Goal: Task Accomplishment & Management: Manage account settings

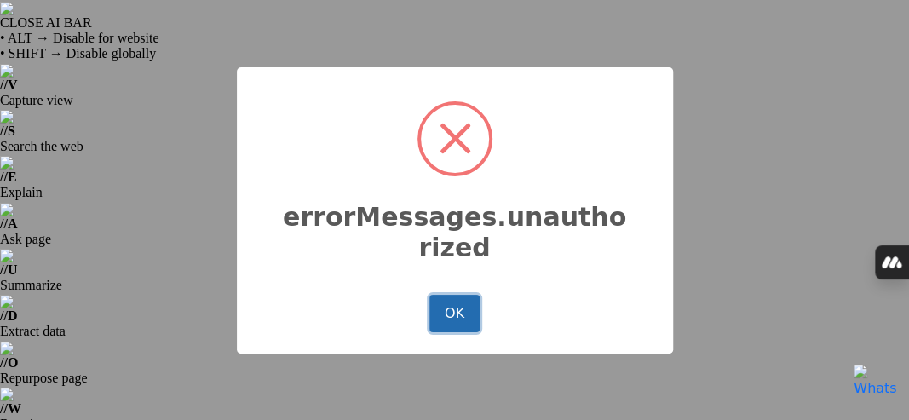
click at [438, 313] on button "OK" at bounding box center [453, 313] width 49 height 37
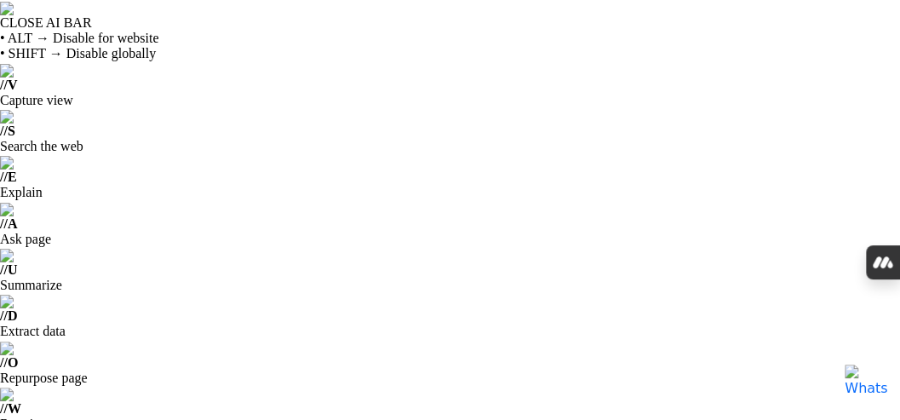
drag, startPoint x: 296, startPoint y: 282, endPoint x: 61, endPoint y: 292, distance: 235.3
paste input "[EMAIL_ADDRESS]"
type input "[EMAIL_ADDRESS][DOMAIN_NAME]"
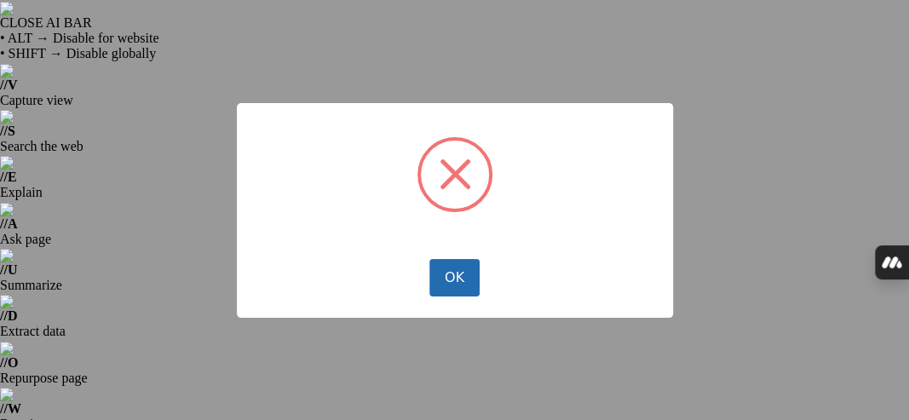
click at [449, 283] on button "OK" at bounding box center [453, 277] width 49 height 37
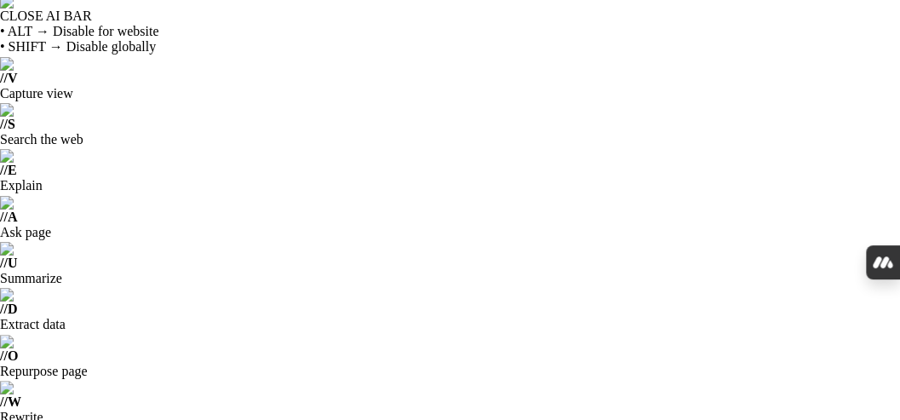
scroll to position [49, 0]
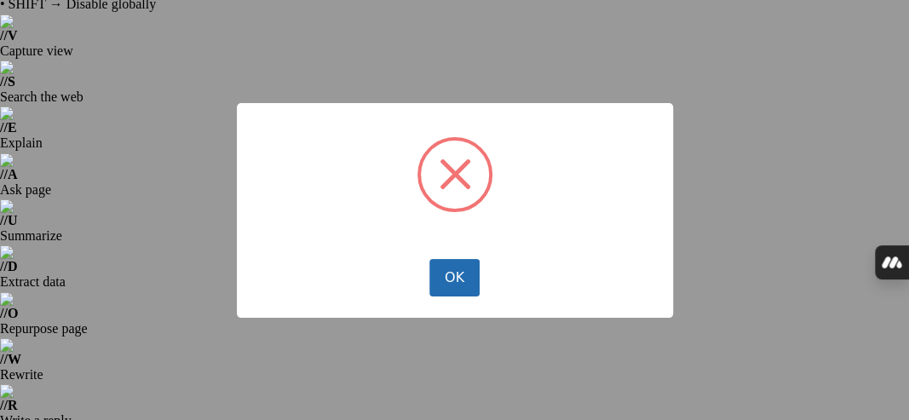
click at [460, 267] on button "OK" at bounding box center [453, 277] width 49 height 37
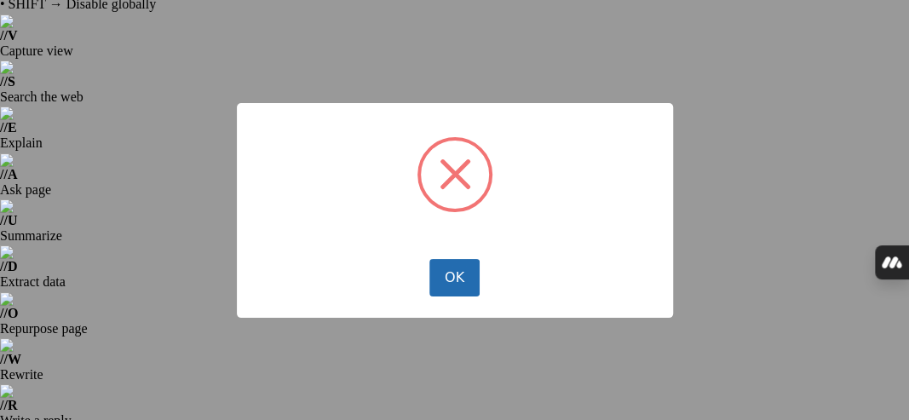
click at [470, 286] on button "OK" at bounding box center [453, 277] width 49 height 37
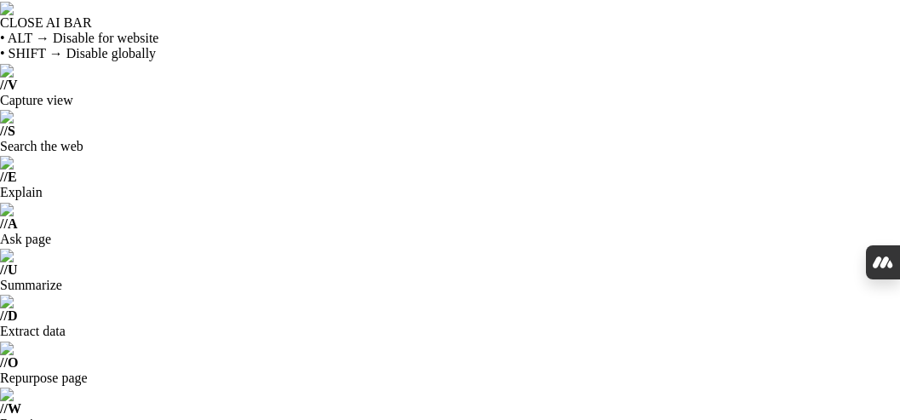
scroll to position [45, 0]
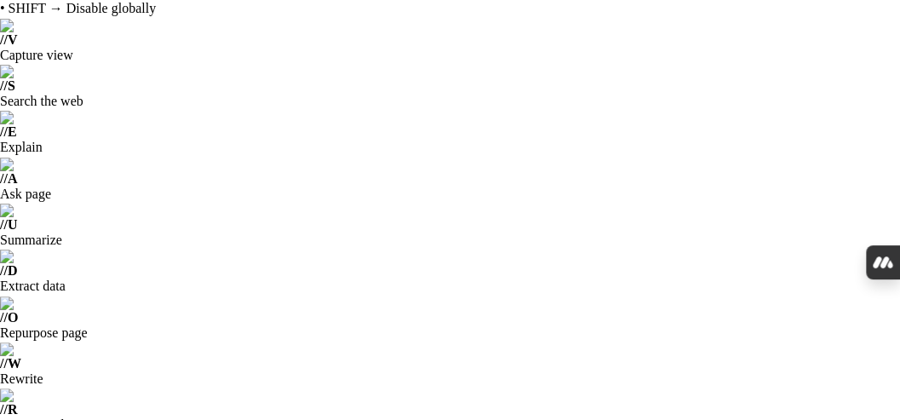
drag, startPoint x: 266, startPoint y: 206, endPoint x: 72, endPoint y: 195, distance: 193.6
type input "[EMAIL_ADDRESS][DOMAIN_NAME]"
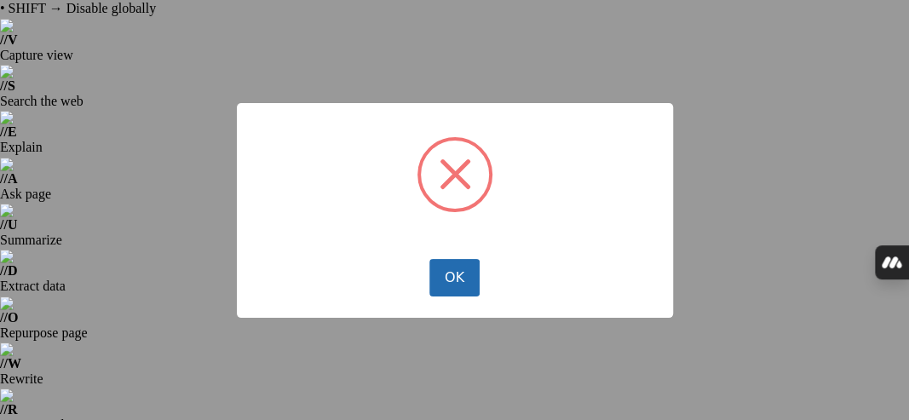
click at [464, 281] on button "OK" at bounding box center [453, 277] width 49 height 37
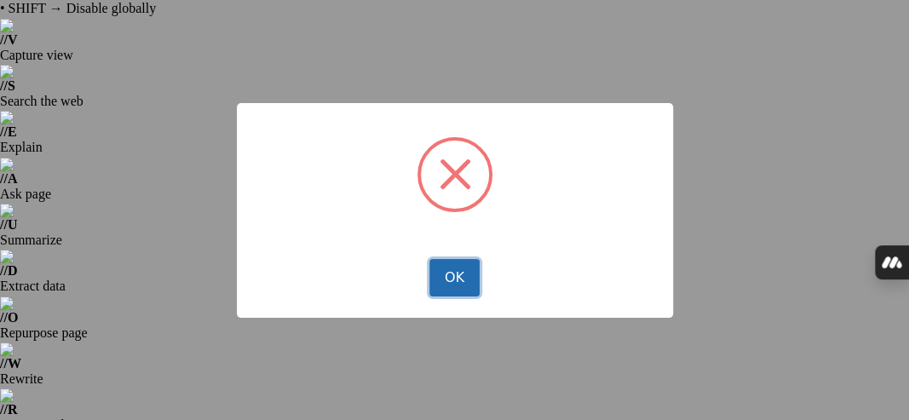
click at [448, 278] on button "OK" at bounding box center [453, 277] width 49 height 37
